Goal: Check status

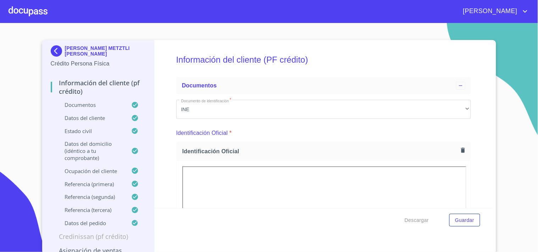
scroll to position [184, 0]
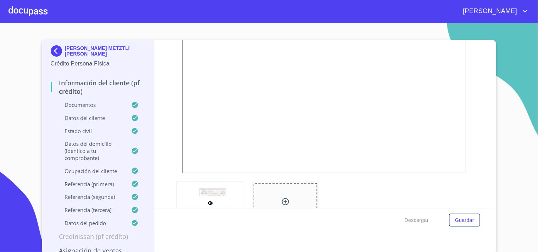
click at [45, 18] on div at bounding box center [28, 11] width 39 height 23
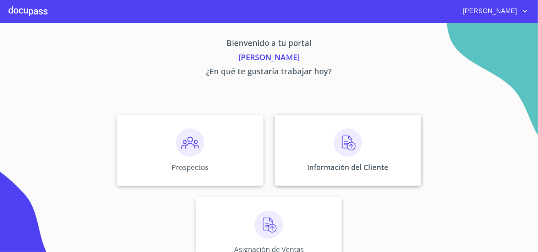
click at [343, 133] on img at bounding box center [348, 143] width 28 height 28
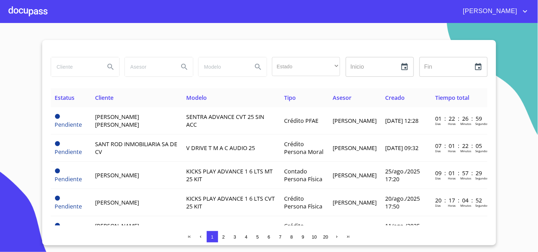
click at [70, 69] on input "search" at bounding box center [75, 66] width 48 height 19
type input "[PERSON_NAME]"
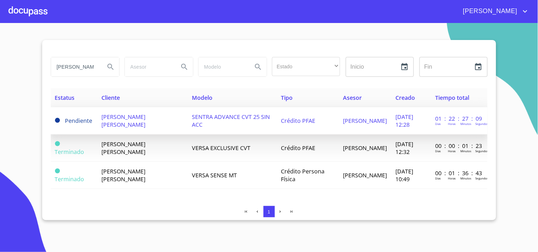
click at [192, 118] on span "SENTRA ADVANCE CVT 25 SIN ACC" at bounding box center [231, 121] width 78 height 16
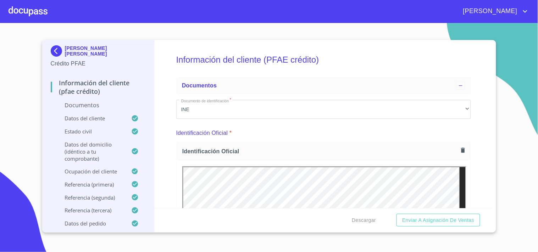
click at [22, 14] on div at bounding box center [28, 11] width 39 height 23
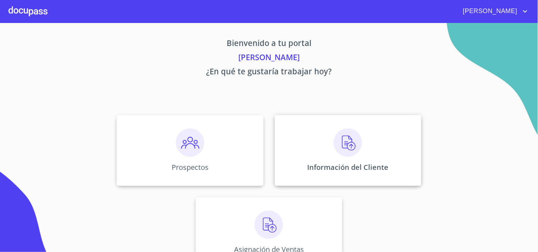
click at [368, 179] on div "Información del Cliente" at bounding box center [348, 150] width 146 height 71
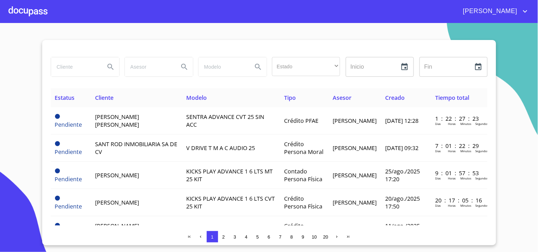
click at [70, 66] on input "search" at bounding box center [75, 66] width 48 height 19
type input "A"
type input "[PERSON_NAME] [PERSON_NAME]"
